Goal: Transaction & Acquisition: Subscribe to service/newsletter

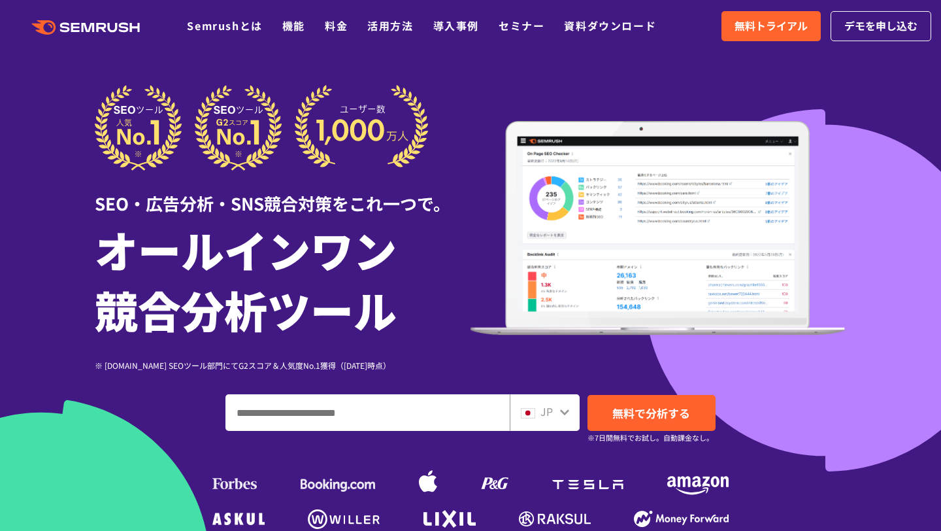
click at [443, 406] on input "ドメイン、キーワードまたはURLを入力してください" at bounding box center [367, 412] width 283 height 35
paste input "**********"
type input "**********"
click at [636, 406] on span "無料で分析する" at bounding box center [652, 413] width 78 height 16
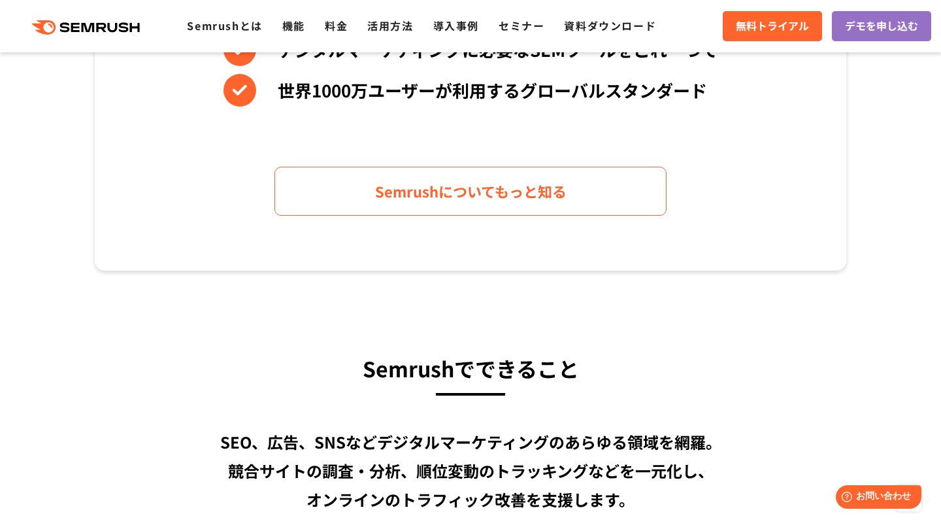
scroll to position [396, 0]
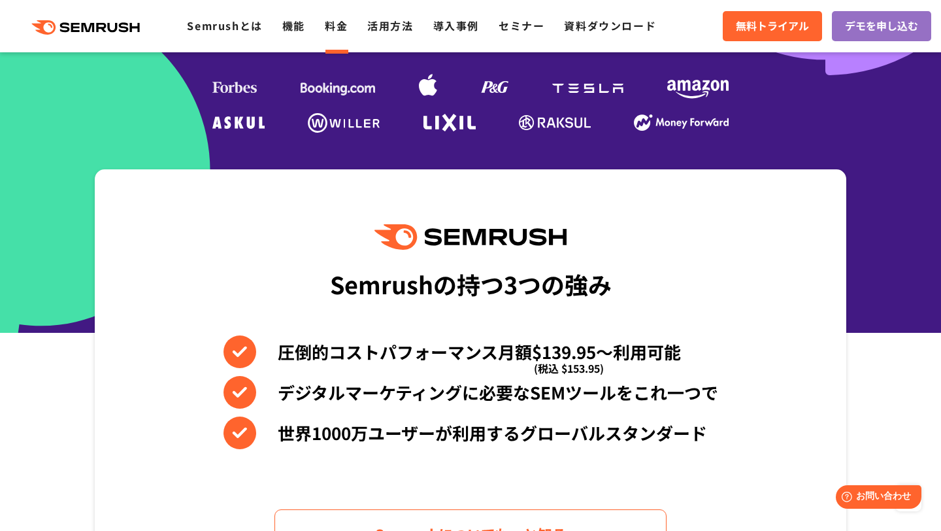
click at [333, 23] on link "料金" at bounding box center [336, 26] width 23 height 16
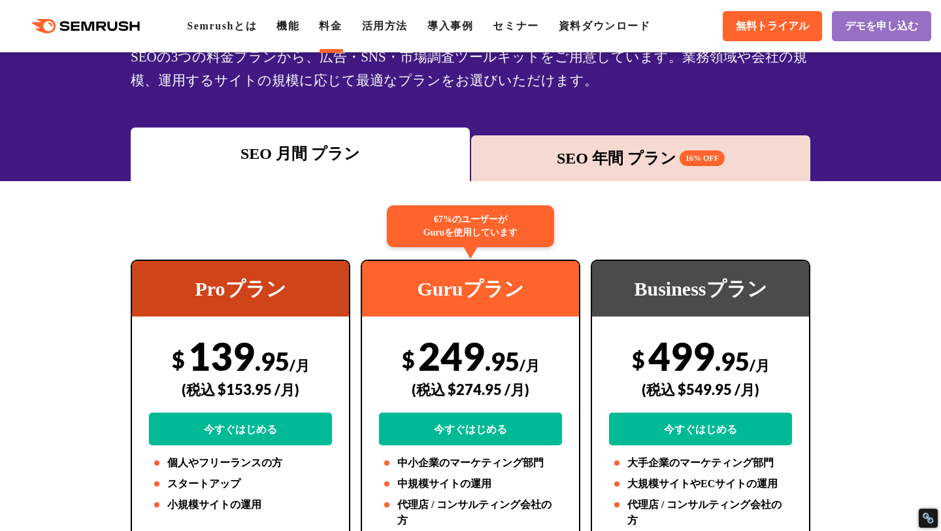
scroll to position [76, 0]
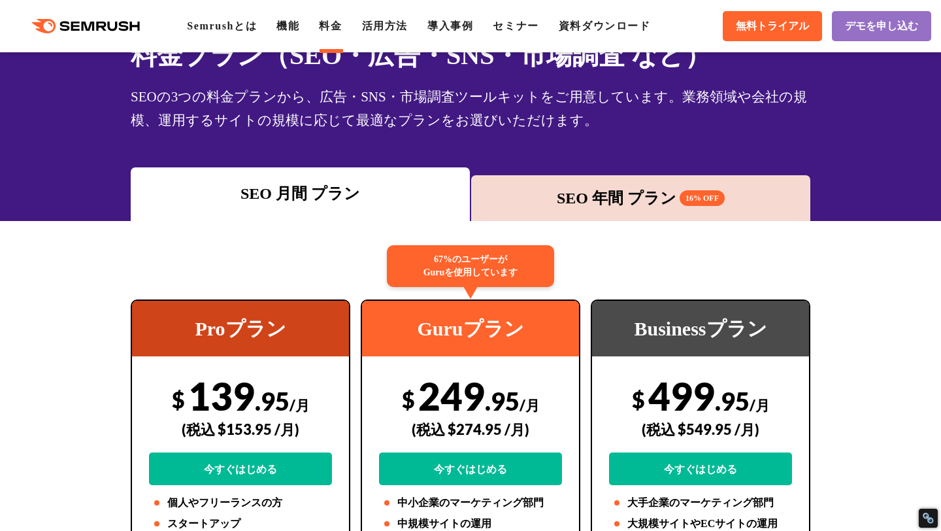
click at [566, 185] on div "SEO 年間 プラン 16% OFF" at bounding box center [640, 198] width 339 height 46
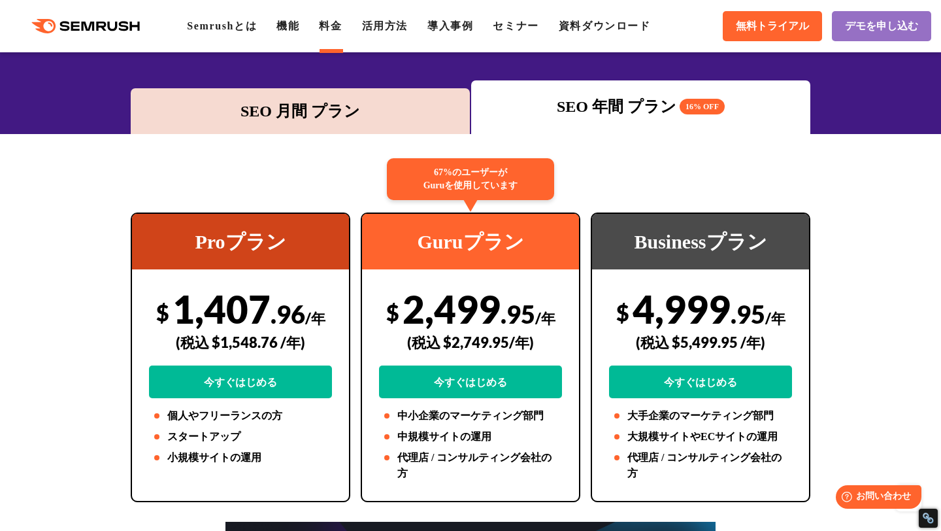
scroll to position [0, 0]
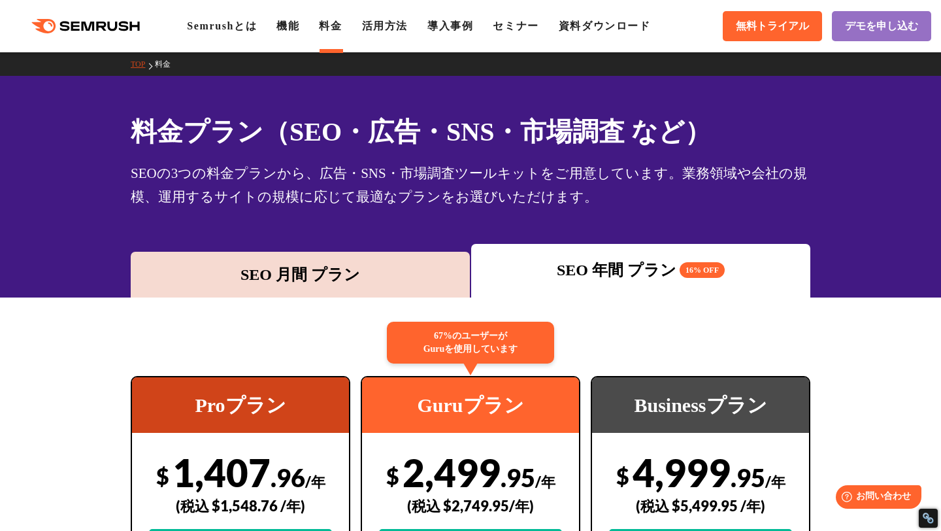
click at [207, 283] on div "SEO 月間 プラン" at bounding box center [300, 275] width 326 height 24
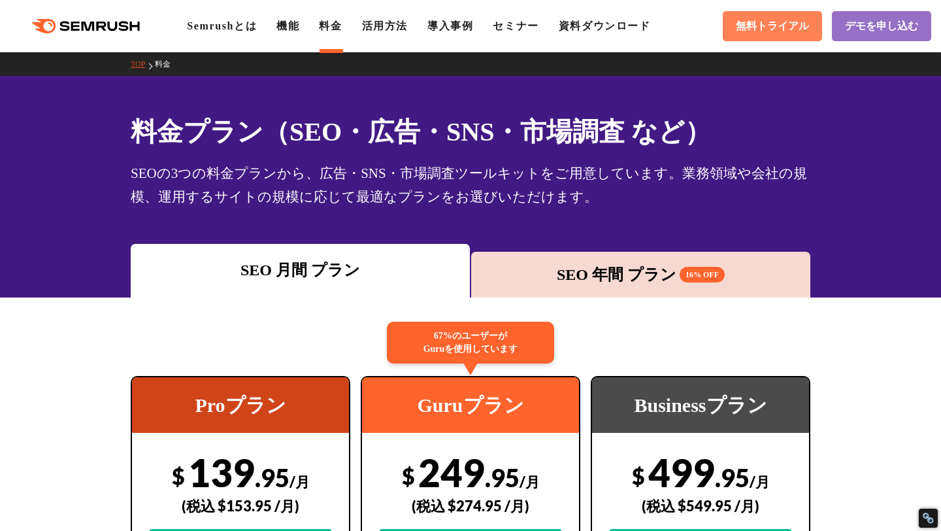
click at [770, 31] on span "無料トライアル" at bounding box center [772, 27] width 73 height 14
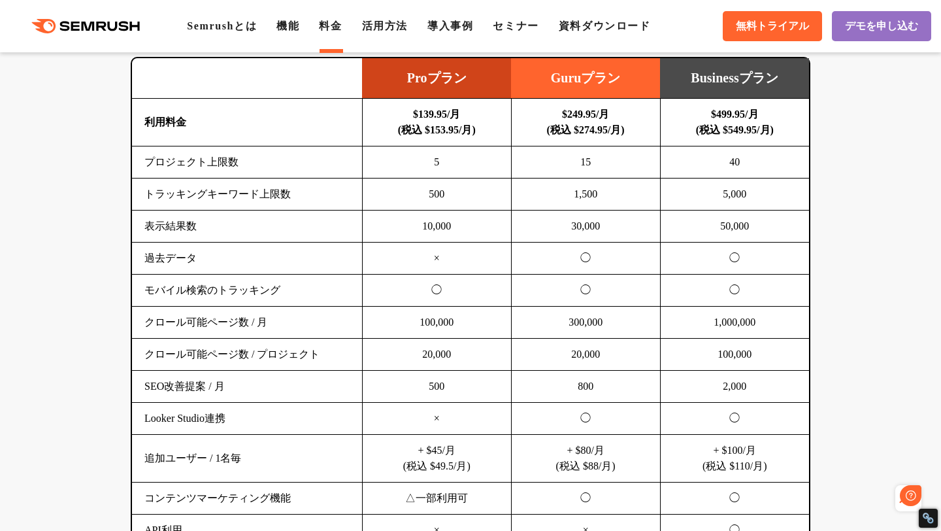
scroll to position [874, 0]
